Goal: Task Accomplishment & Management: Complete application form

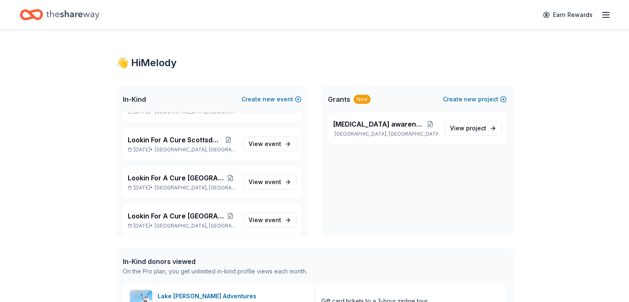
scroll to position [661, 0]
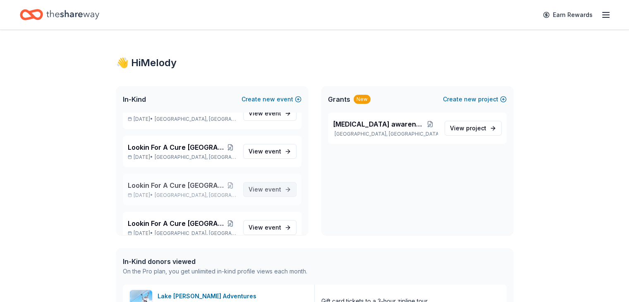
click at [265, 191] on span "event" at bounding box center [273, 189] width 17 height 7
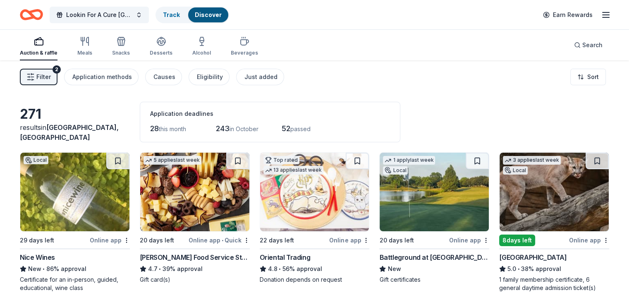
click at [430, 199] on img at bounding box center [433, 192] width 109 height 79
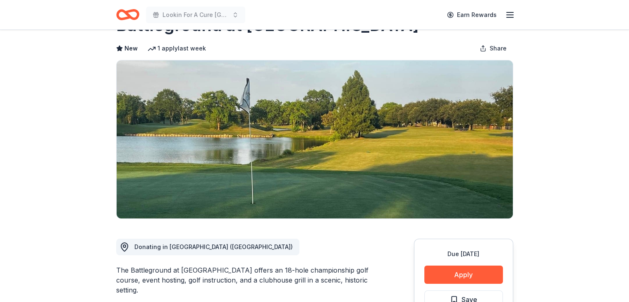
scroll to position [41, 0]
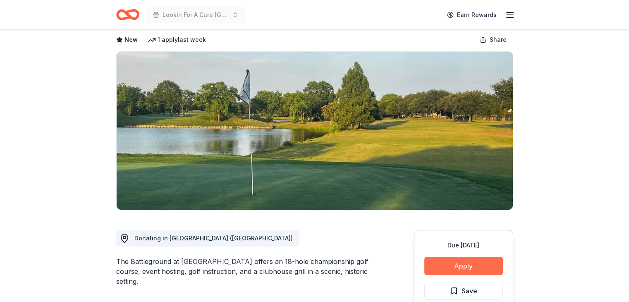
click at [470, 269] on button "Apply" at bounding box center [463, 266] width 79 height 18
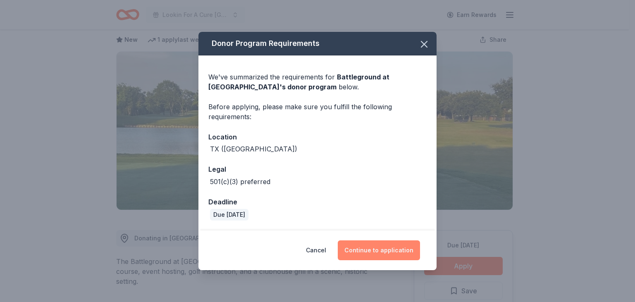
click at [379, 254] on button "Continue to application" at bounding box center [379, 250] width 82 height 20
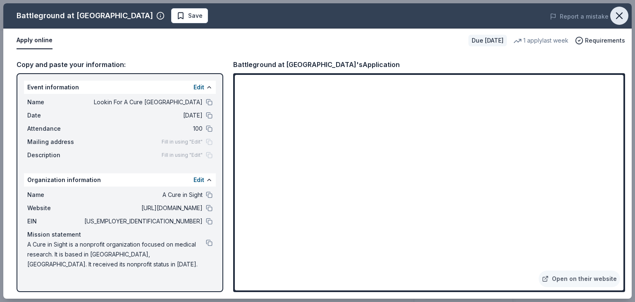
click at [620, 15] on icon "button" at bounding box center [619, 16] width 6 height 6
